Goal: Task Accomplishment & Management: Use online tool/utility

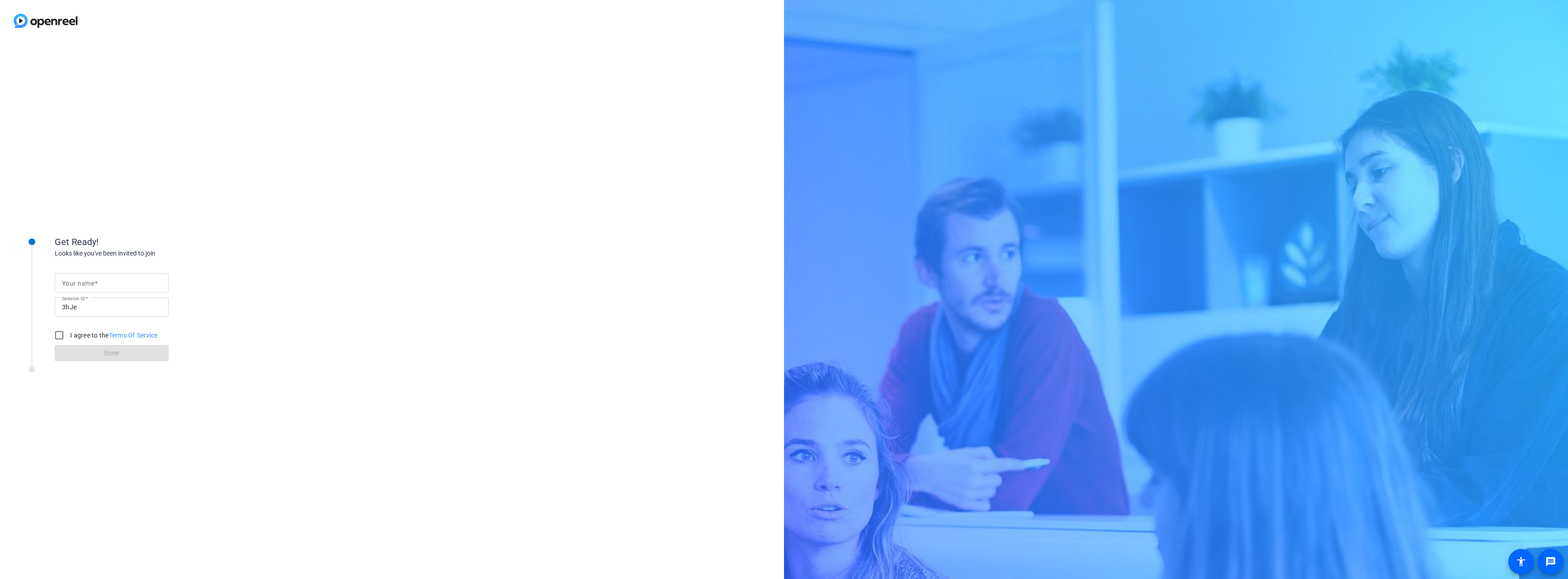
click at [95, 284] on span at bounding box center [96, 284] width 3 height 7
click at [95, 284] on input "Your name" at bounding box center [111, 284] width 99 height 11
type input "Shay"
click at [60, 337] on input "I agree to the Terms Of Service" at bounding box center [59, 336] width 18 height 18
checkbox input "true"
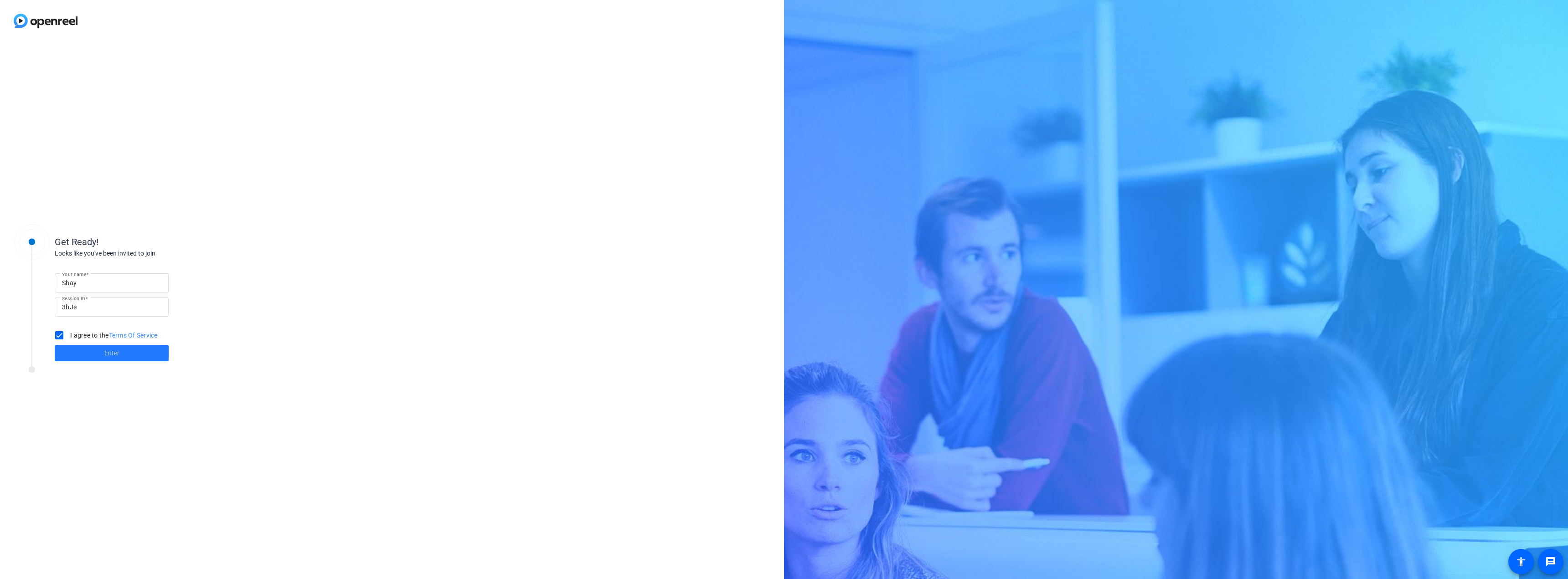
click at [87, 356] on span at bounding box center [111, 353] width 114 height 22
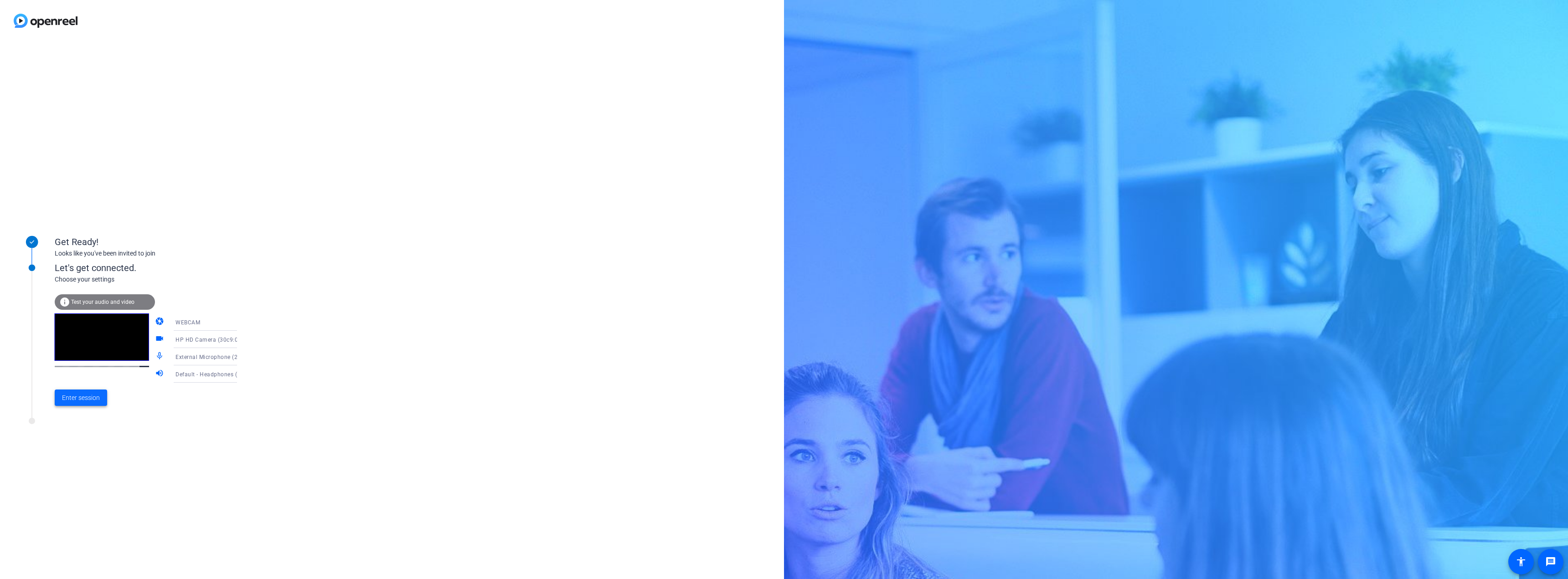
click at [96, 397] on span "Enter session" at bounding box center [80, 398] width 38 height 9
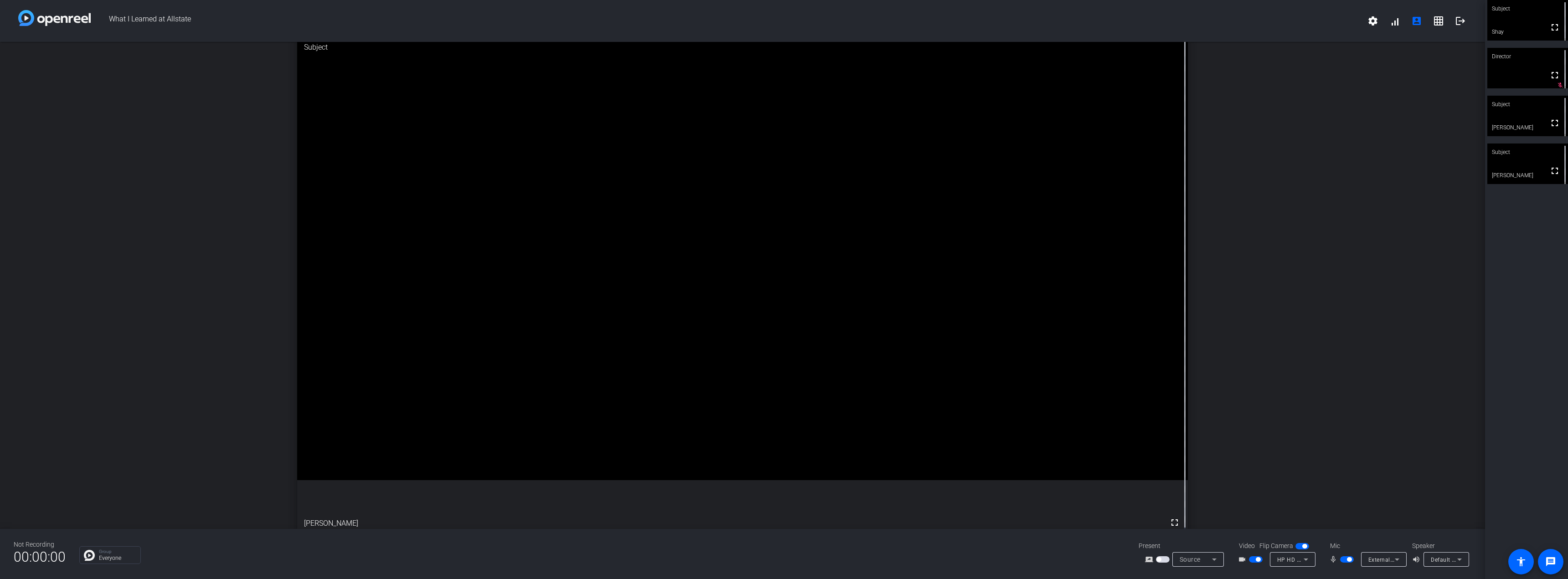
click at [1350, 560] on span "button" at bounding box center [1349, 560] width 5 height 5
click at [1256, 560] on span "button" at bounding box center [1258, 560] width 5 height 5
drag, startPoint x: 1344, startPoint y: 560, endPoint x: 1496, endPoint y: 461, distance: 181.4
click at [1496, 461] on div "What I Learned at Allstate settings signal_cellular_alt account_box grid_on log…" at bounding box center [784, 289] width 1568 height 579
click at [1344, 562] on span "button" at bounding box center [1342, 560] width 5 height 5
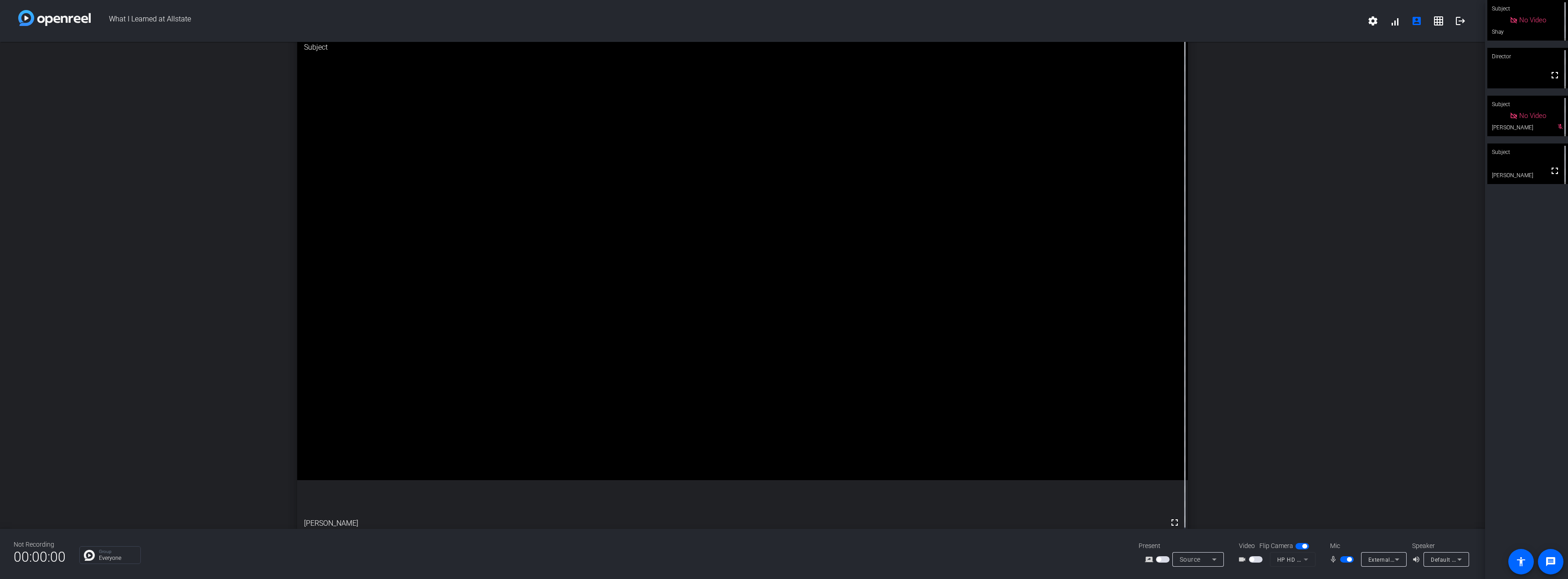
click at [1352, 560] on span "button" at bounding box center [1349, 560] width 5 height 5
click at [1343, 560] on span "button" at bounding box center [1342, 560] width 5 height 5
click at [1343, 561] on span "button" at bounding box center [1347, 560] width 14 height 6
click at [1345, 560] on span "button" at bounding box center [1342, 560] width 5 height 5
click at [1351, 561] on span "button" at bounding box center [1349, 560] width 5 height 5
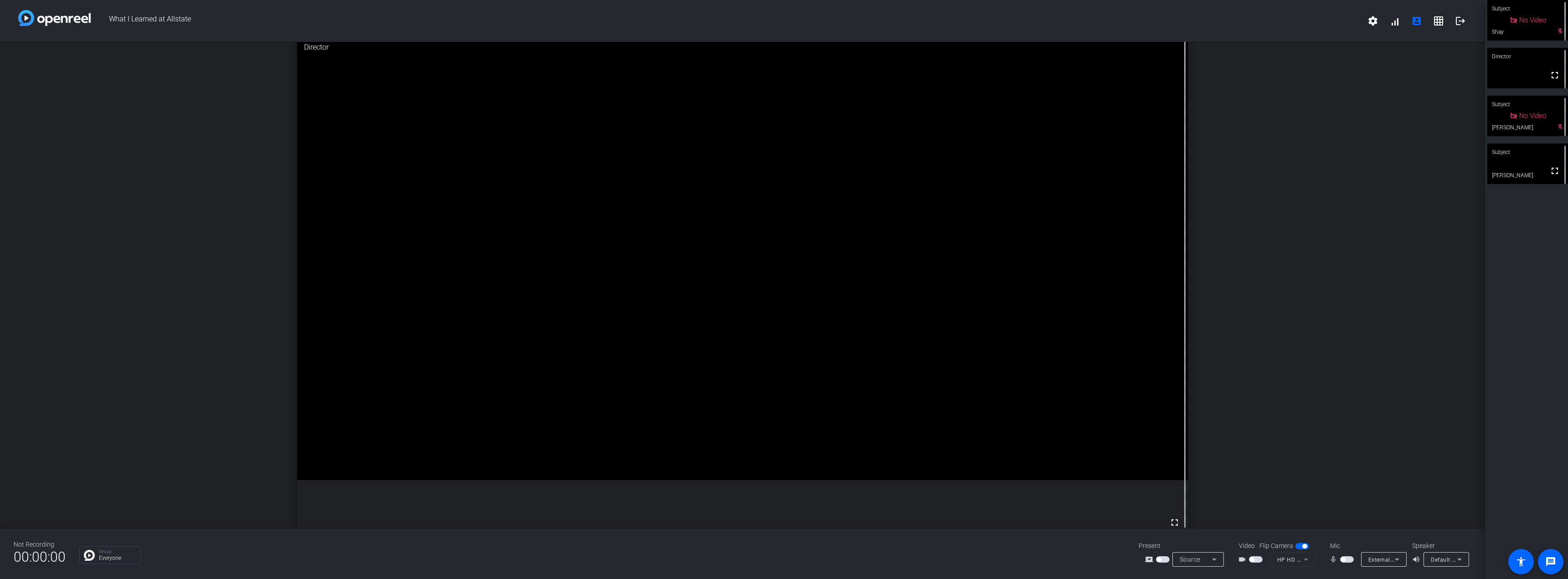
click at [1344, 561] on span "button" at bounding box center [1342, 560] width 5 height 5
click at [1345, 562] on span "button" at bounding box center [1347, 560] width 14 height 6
click at [1345, 561] on span "button" at bounding box center [1342, 560] width 5 height 5
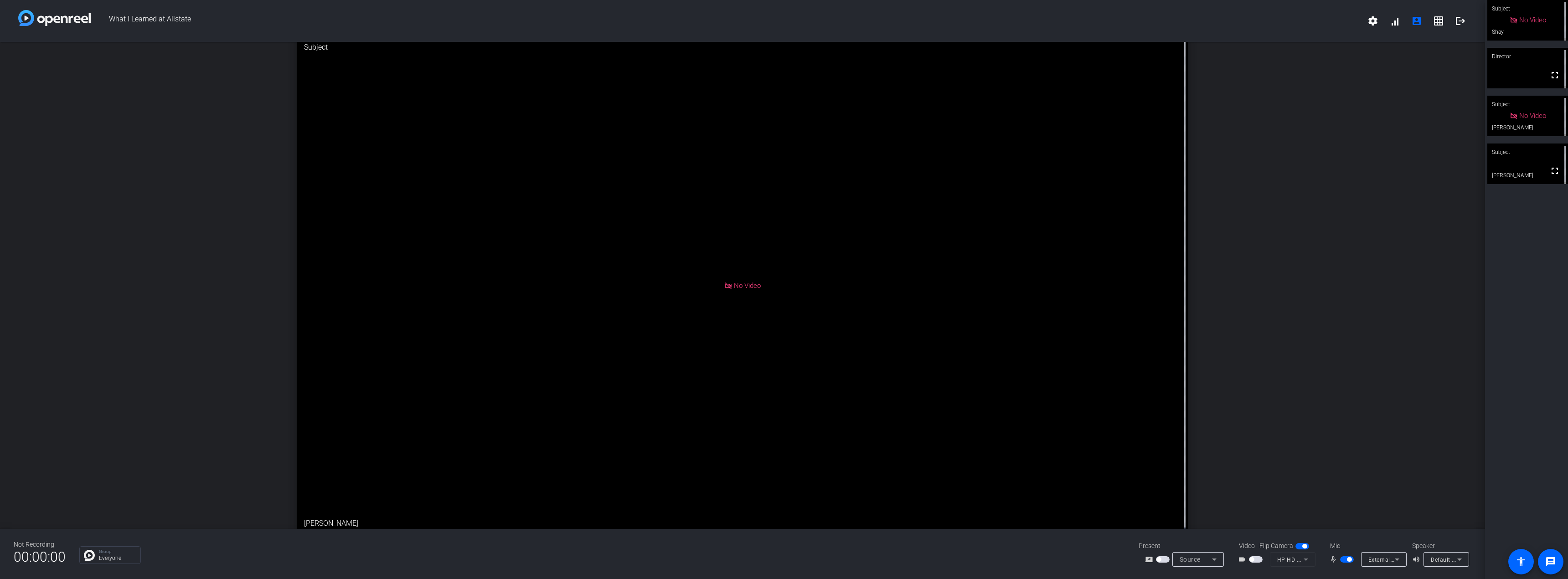
click at [1343, 561] on span "button" at bounding box center [1347, 560] width 14 height 6
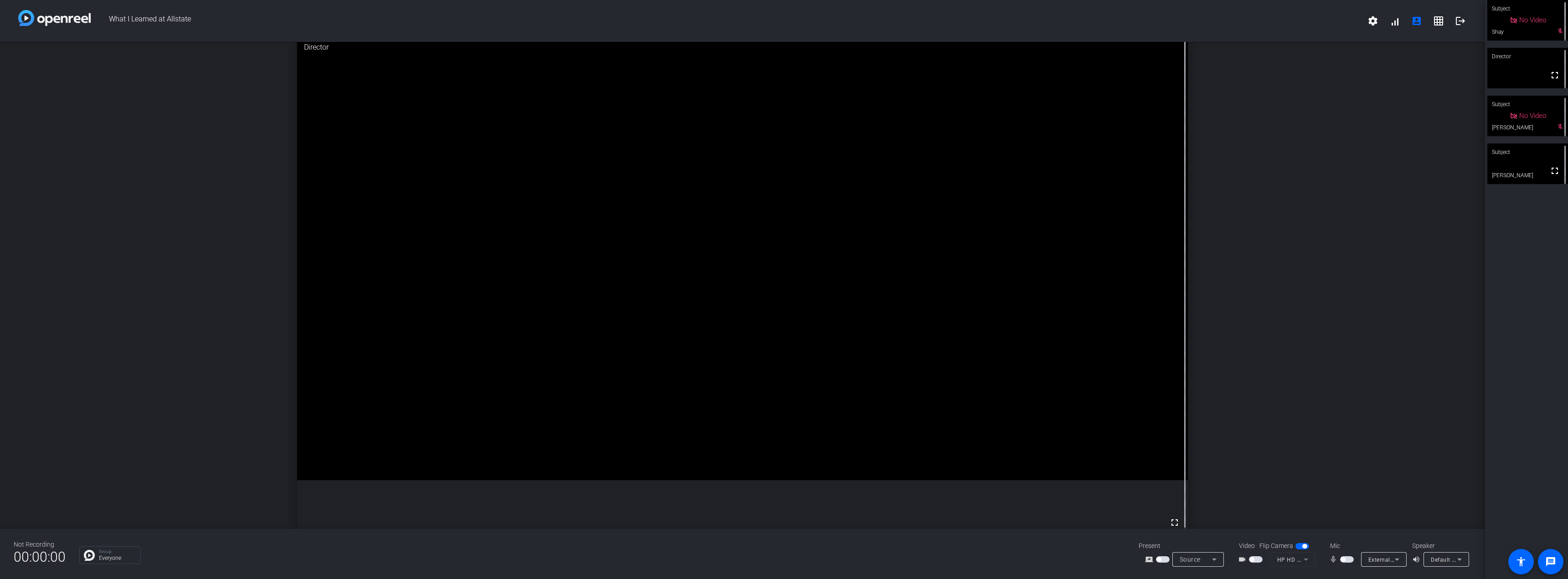
click at [1345, 560] on span "button" at bounding box center [1342, 560] width 5 height 5
